Goal: Transaction & Acquisition: Obtain resource

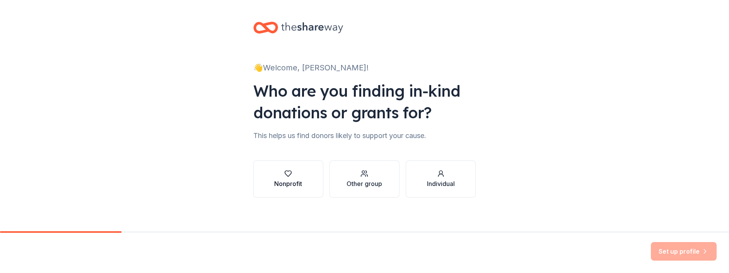
click at [284, 175] on icon "button" at bounding box center [288, 174] width 8 height 8
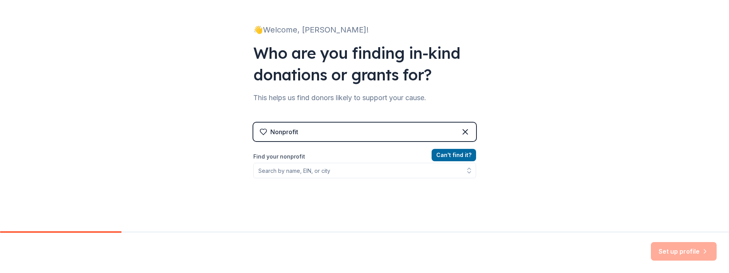
scroll to position [39, 0]
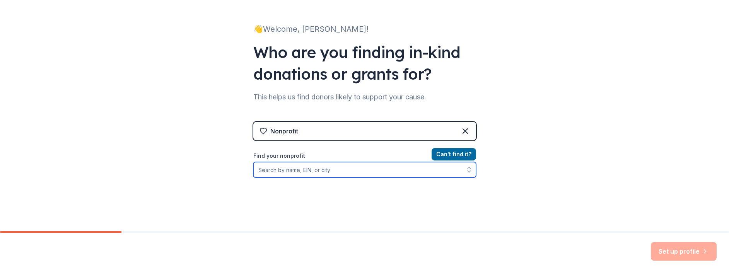
click at [303, 172] on input "Find your nonprofit" at bounding box center [364, 169] width 223 height 15
type input "North valley community"
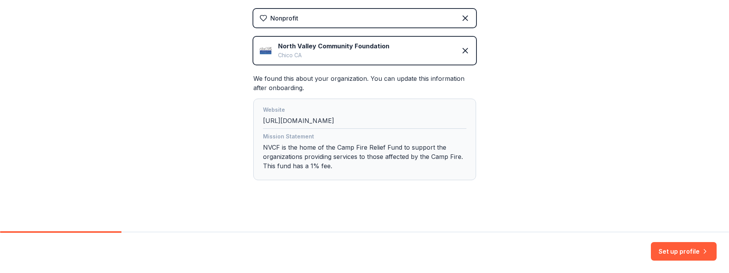
scroll to position [153, 0]
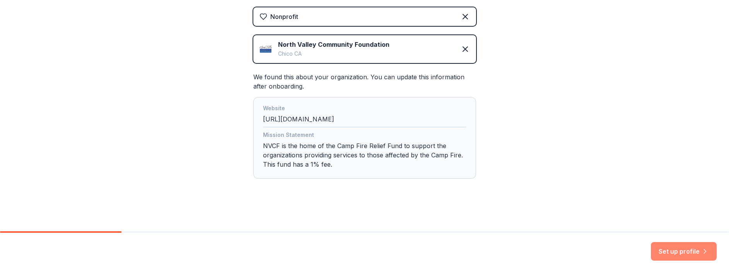
click at [680, 253] on button "Set up profile" at bounding box center [684, 251] width 66 height 19
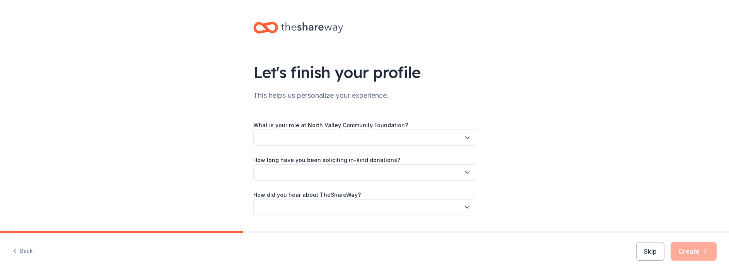
click at [279, 138] on button "button" at bounding box center [364, 138] width 223 height 16
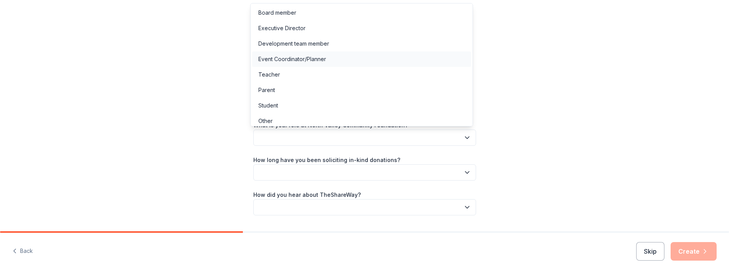
click at [288, 57] on div "Event Coordinator/Planner" at bounding box center [292, 59] width 68 height 9
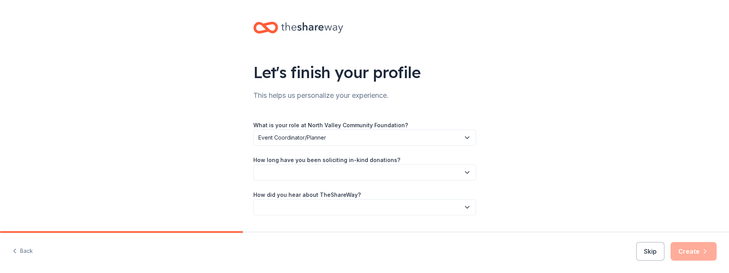
click at [342, 172] on button "button" at bounding box center [364, 172] width 223 height 16
click at [302, 194] on div "This is my first time!" at bounding box center [282, 193] width 49 height 9
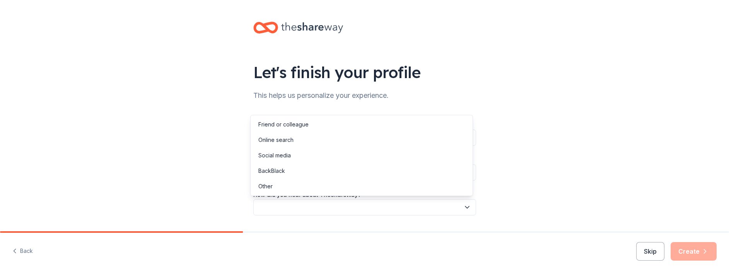
click at [320, 207] on button "button" at bounding box center [364, 207] width 223 height 16
click at [286, 119] on div "Friend or colleague" at bounding box center [361, 124] width 219 height 15
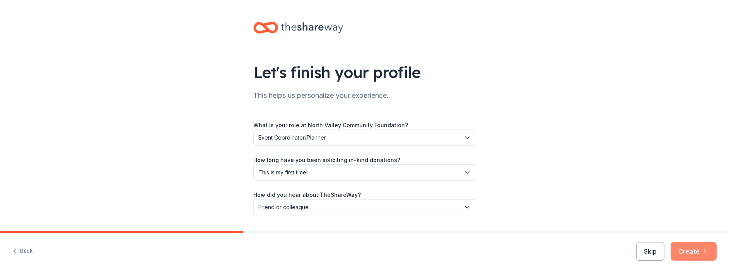
click at [705, 253] on icon "button" at bounding box center [705, 251] width 8 height 8
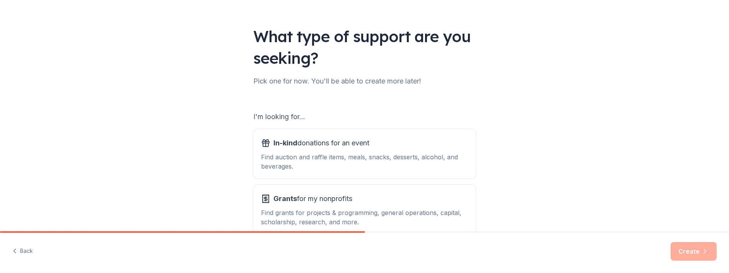
scroll to position [81, 0]
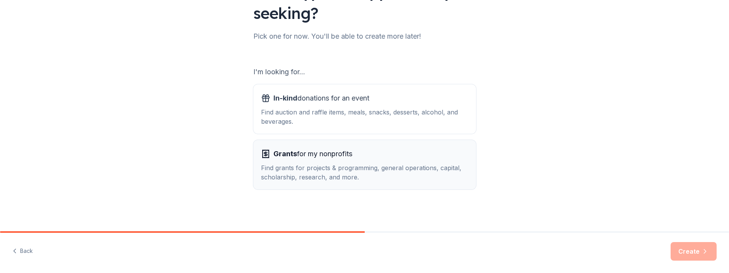
click at [315, 158] on span "Grants for my nonprofits" at bounding box center [312, 154] width 79 height 12
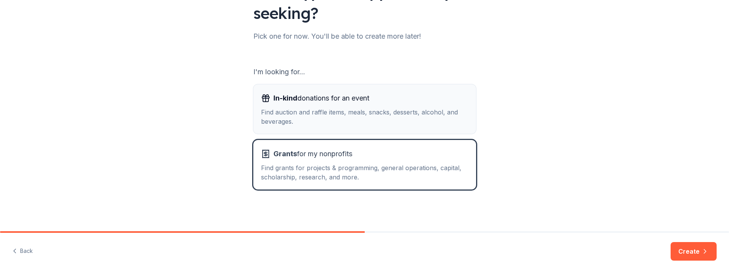
click at [316, 119] on div "Find auction and raffle items, meals, snacks, desserts, alcohol, and beverages." at bounding box center [364, 116] width 207 height 19
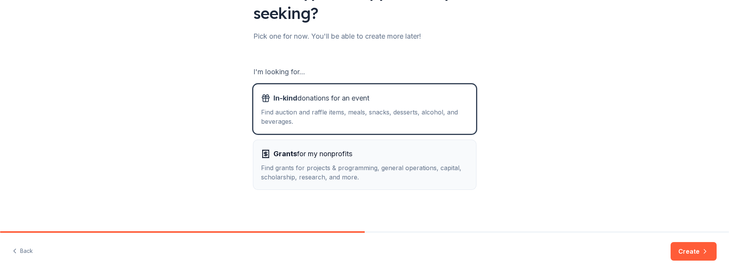
click at [363, 169] on div "Find grants for projects & programming, general operations, capital, scholarshi…" at bounding box center [364, 172] width 207 height 19
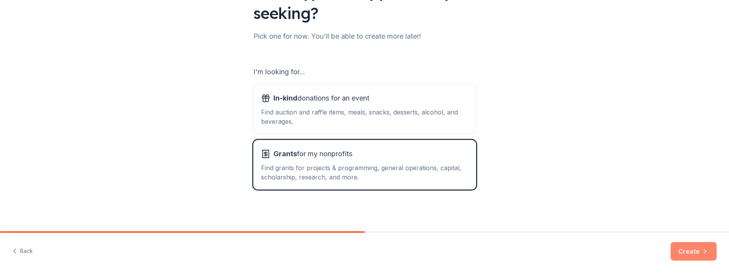
click at [696, 253] on button "Create" at bounding box center [693, 251] width 46 height 19
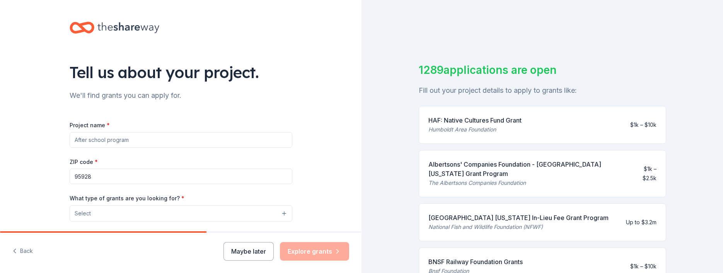
click at [120, 140] on input "Project name *" at bounding box center [181, 139] width 223 height 15
type input "C"
type input "NVCF Cares"
click at [106, 211] on button "Select" at bounding box center [182, 213] width 223 height 16
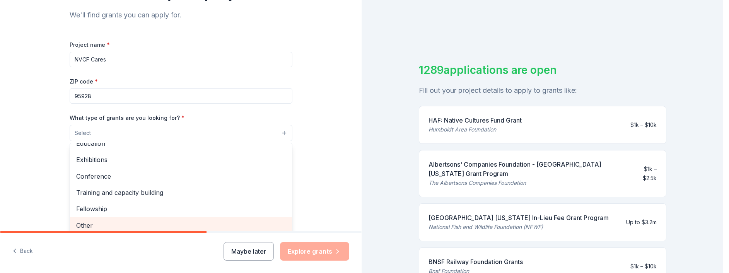
scroll to position [83, 0]
click at [94, 224] on span "Other" at bounding box center [181, 223] width 210 height 10
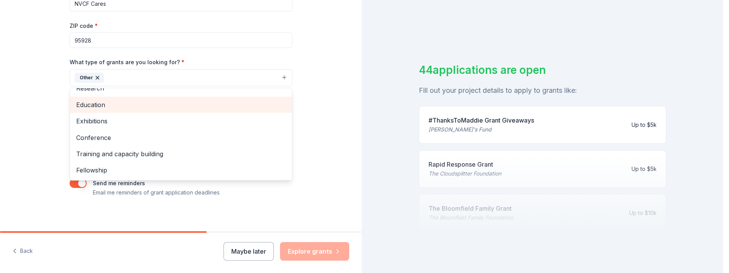
scroll to position [139, 0]
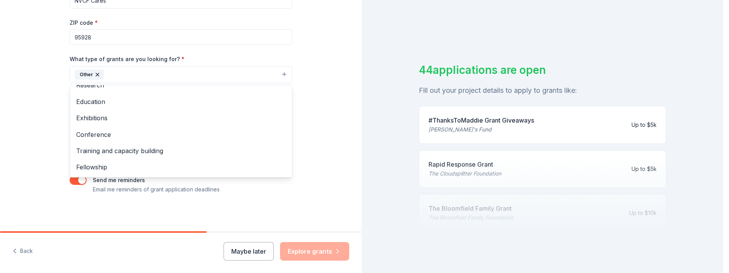
click at [242, 191] on div "Project name * NVCF Cares ZIP code * 95928 What type of grants are you looking …" at bounding box center [181, 87] width 223 height 213
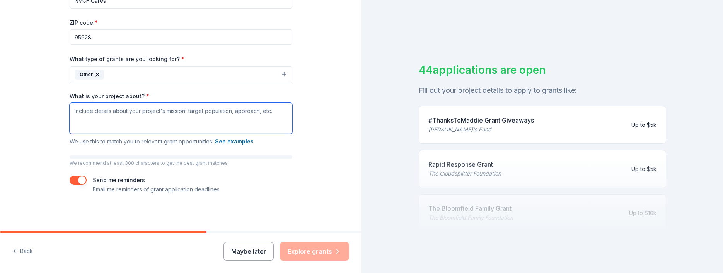
click at [167, 112] on textarea "What is your project about? *" at bounding box center [181, 118] width 223 height 31
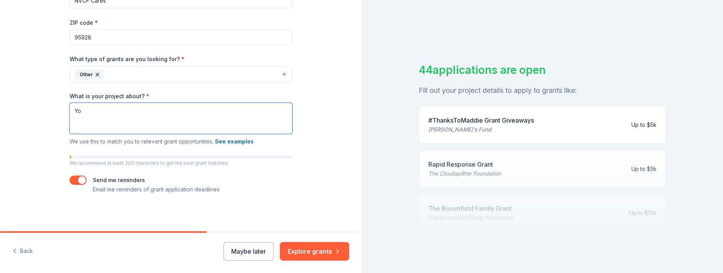
type textarea "Y"
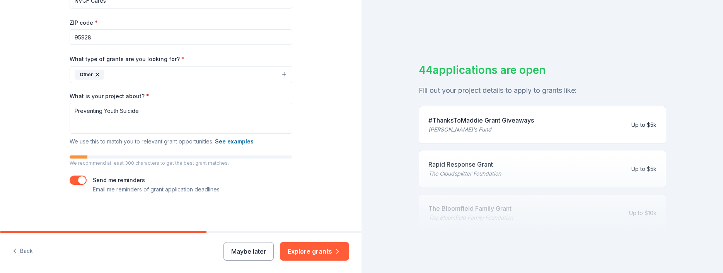
click at [229, 173] on div "Project name * NVCF Cares ZIP code * 95928 What type of grants are you looking …" at bounding box center [181, 87] width 223 height 213
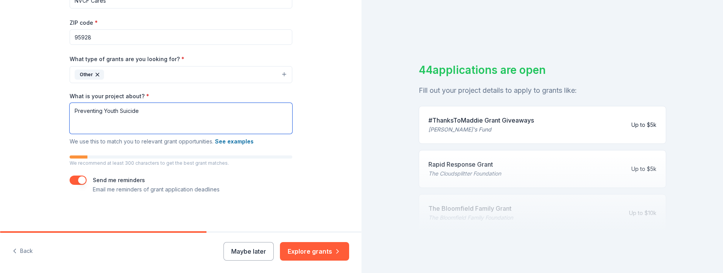
click at [160, 112] on textarea "Preventing Youth Suicide" at bounding box center [181, 118] width 223 height 31
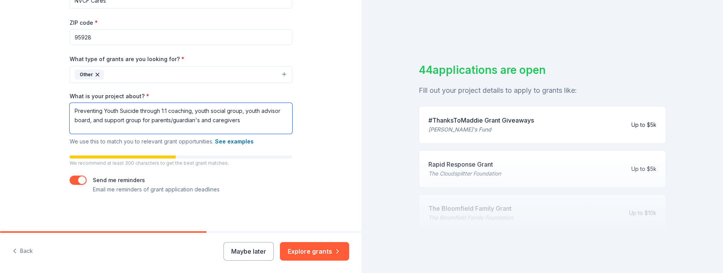
type textarea "Preventing Youth Suicide through 1:1 coaching, youth social group, youth adviso…"
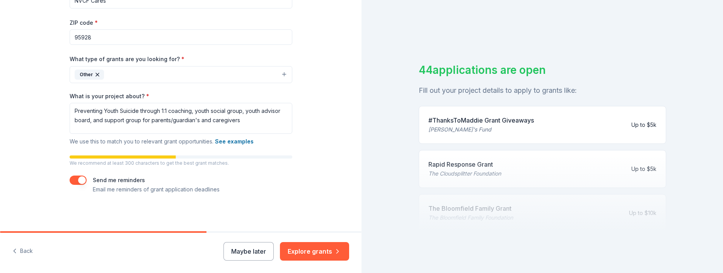
click at [283, 187] on div "Send me reminders Email me reminders of grant application deadlines" at bounding box center [181, 185] width 223 height 19
click at [311, 254] on button "Explore grants" at bounding box center [314, 251] width 69 height 19
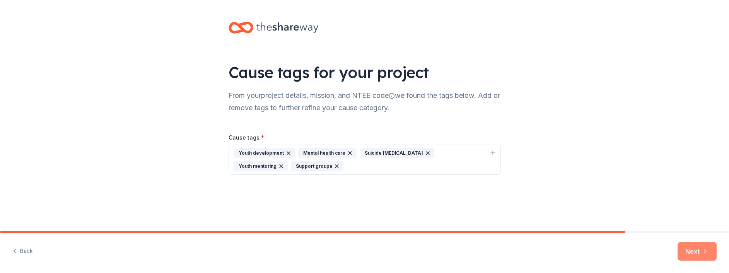
click at [695, 252] on button "Next" at bounding box center [696, 251] width 39 height 19
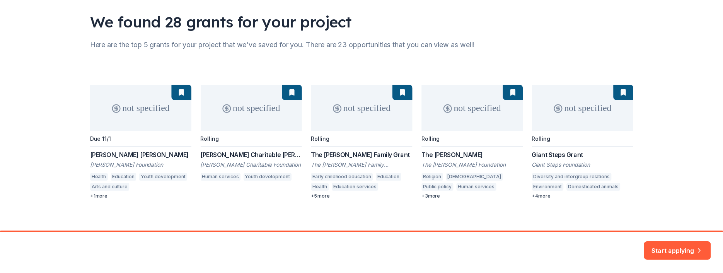
scroll to position [57, 0]
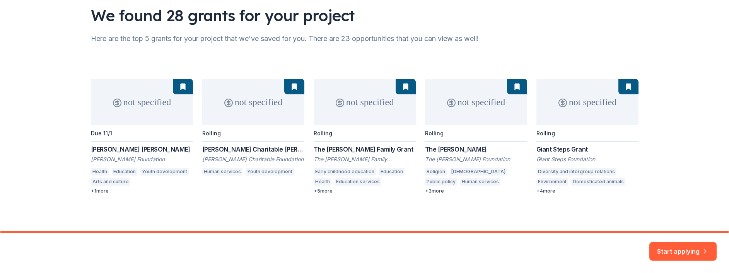
click at [137, 150] on div "not specified Due 11/1 Edwin S. Webster Grant Edwin S. Webster Foundation Healt…" at bounding box center [364, 136] width 547 height 115
click at [180, 89] on div "not specified Due 11/1 Edwin S. Webster Grant Edwin S. Webster Foundation Healt…" at bounding box center [364, 136] width 547 height 115
click at [697, 250] on button "Start applying" at bounding box center [682, 246] width 67 height 19
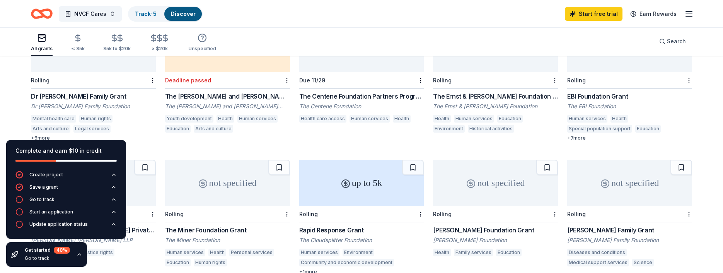
scroll to position [247, 0]
click at [89, 91] on div "Dr Bronners Family Grant" at bounding box center [93, 95] width 125 height 9
